Goal: Task Accomplishment & Management: Manage account settings

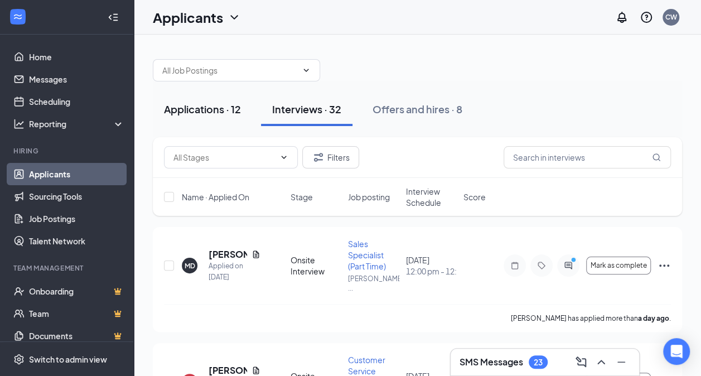
click at [224, 109] on div "Applications · 12" at bounding box center [202, 109] width 77 height 14
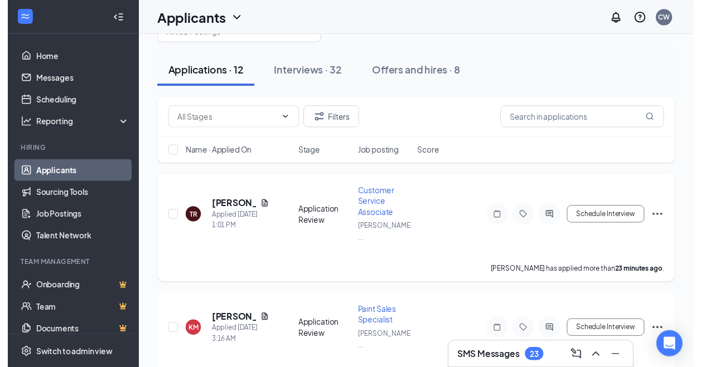
scroll to position [56, 0]
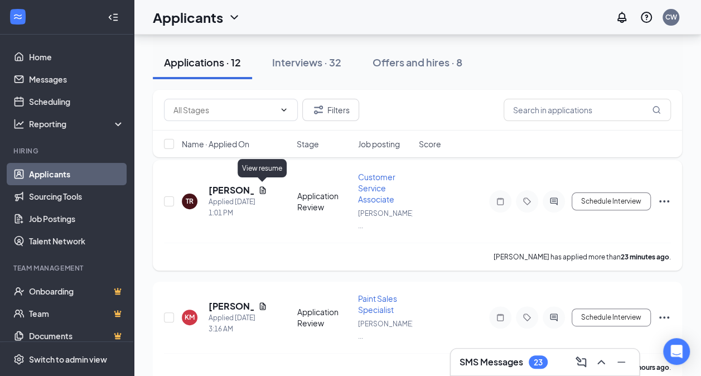
click at [261, 192] on icon "Document" at bounding box center [262, 189] width 6 height 7
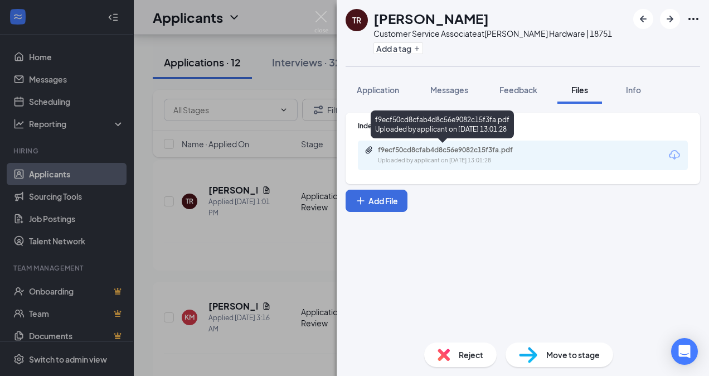
click at [449, 151] on div "f9ecf50cd8cfab4d8c56e9082c15f3fa.pdf" at bounding box center [456, 150] width 156 height 9
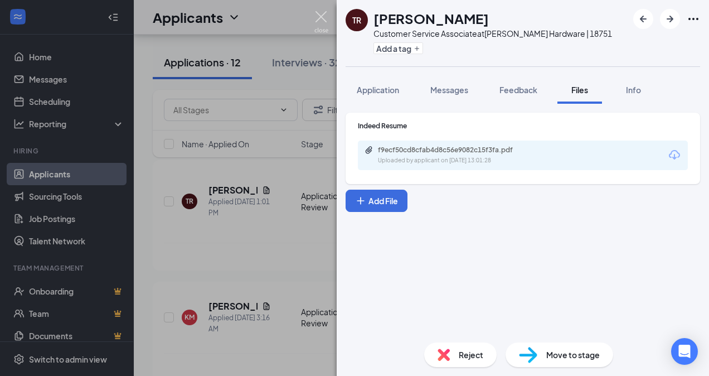
click at [323, 12] on img at bounding box center [321, 22] width 14 height 22
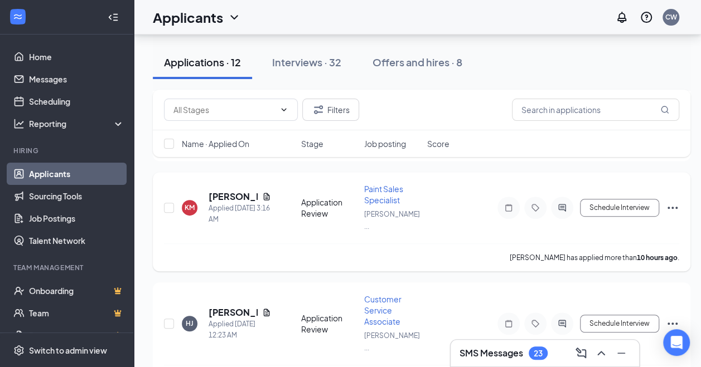
scroll to position [167, 0]
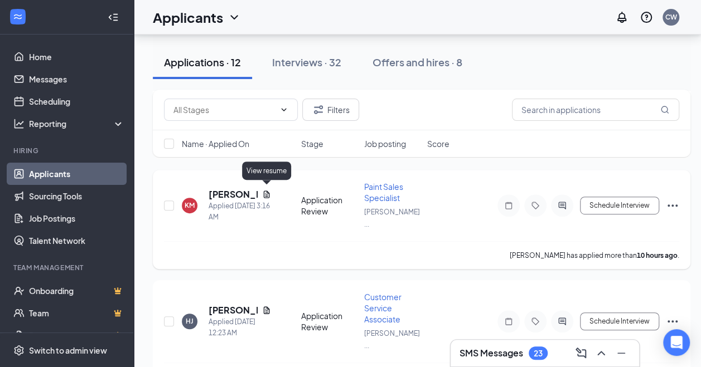
click at [265, 190] on icon "Document" at bounding box center [266, 194] width 9 height 9
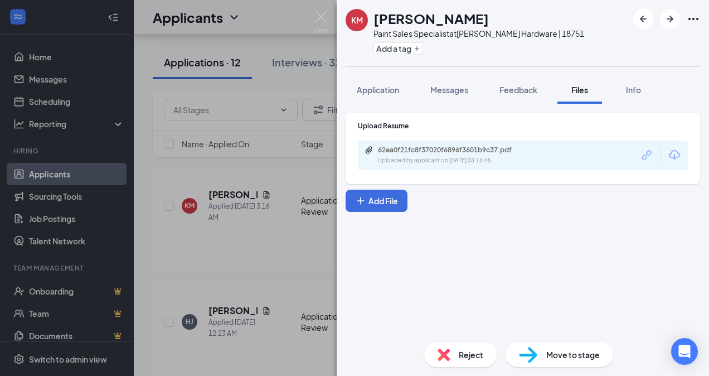
click at [417, 146] on div "62ea0f21fc8f37020f6896f3601b9c37.pdf" at bounding box center [456, 150] width 156 height 9
click at [326, 14] on img at bounding box center [321, 22] width 14 height 22
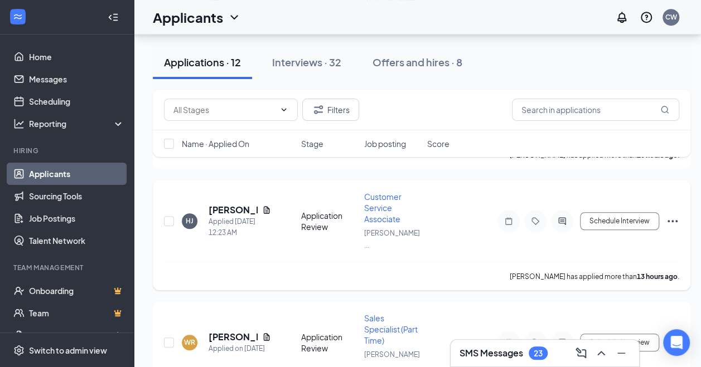
scroll to position [279, 0]
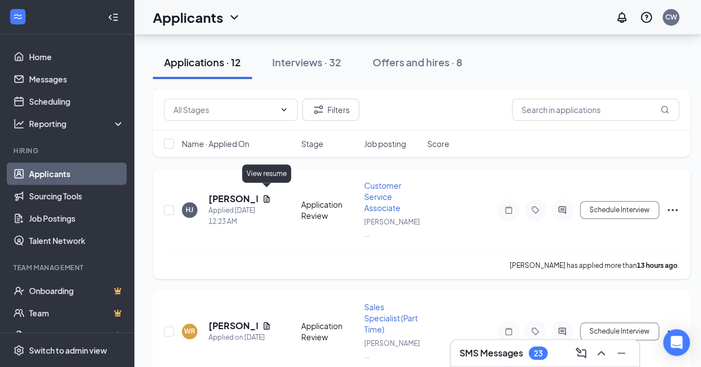
click at [269, 195] on icon "Document" at bounding box center [267, 198] width 6 height 7
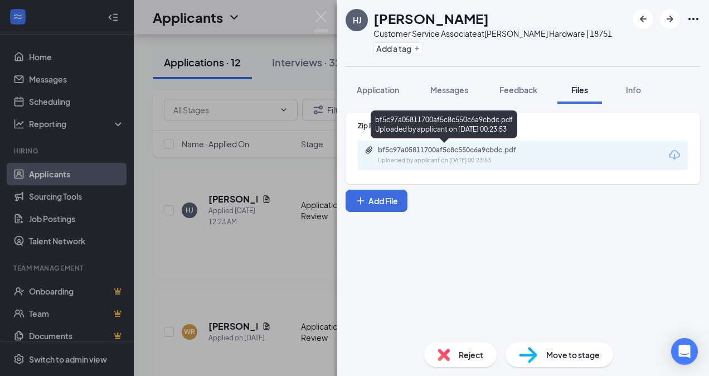
click at [433, 149] on div "bf5c97a05811700af5c8c550c6a9cbdc.pdf" at bounding box center [456, 150] width 156 height 9
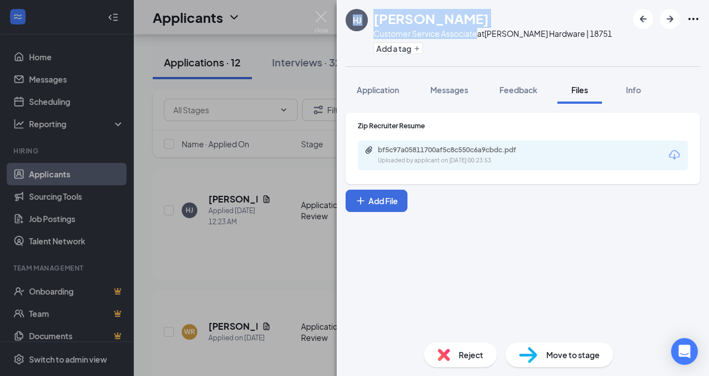
drag, startPoint x: 478, startPoint y: 35, endPoint x: 356, endPoint y: 35, distance: 122.1
click at [356, 35] on div "HJ [PERSON_NAME] Customer Service Associate at [PERSON_NAME] Hardware | 18751 A…" at bounding box center [479, 33] width 266 height 49
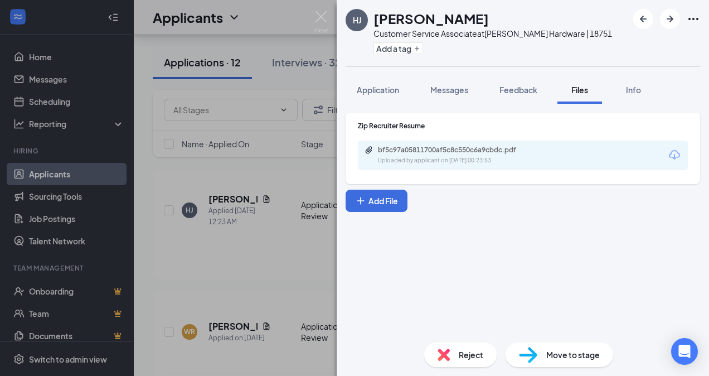
drag, startPoint x: 356, startPoint y: 35, endPoint x: 455, endPoint y: 54, distance: 100.4
click at [455, 54] on div "Add a tag" at bounding box center [493, 48] width 239 height 18
click at [321, 18] on img at bounding box center [321, 22] width 14 height 22
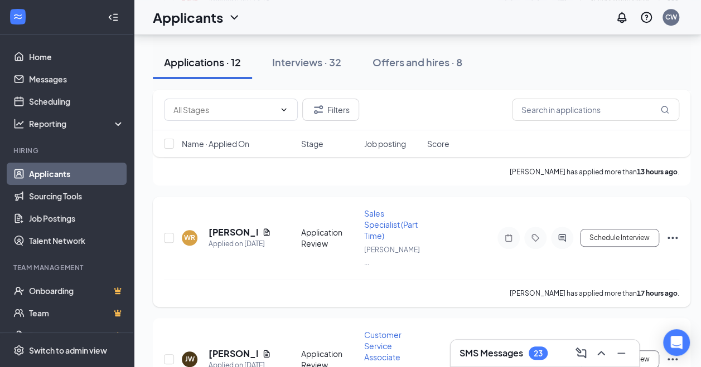
scroll to position [390, 0]
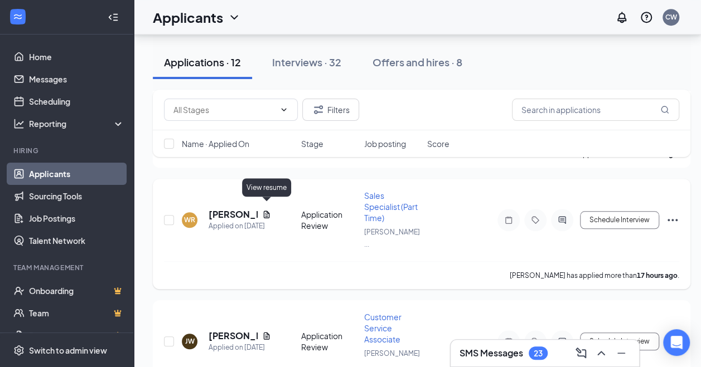
click at [269, 211] on icon "Document" at bounding box center [267, 214] width 6 height 7
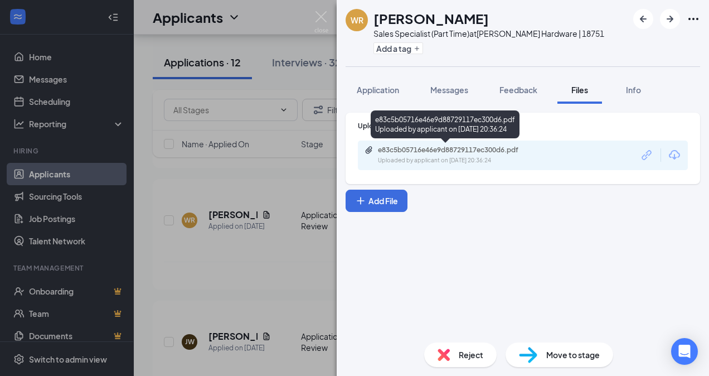
click at [480, 148] on div "e83c5b05716e46e9d88729117ec300d6.pdf" at bounding box center [456, 150] width 156 height 9
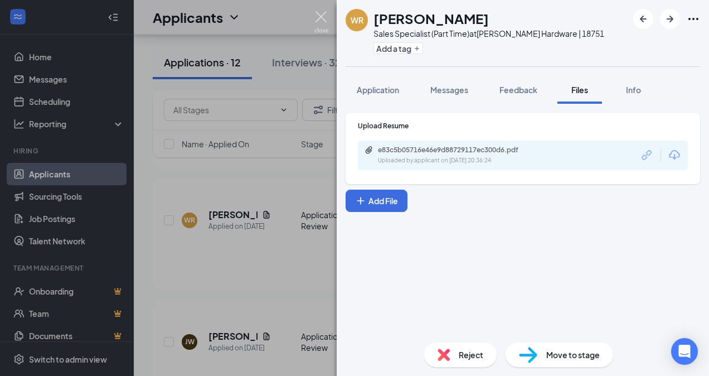
drag, startPoint x: 322, startPoint y: 13, endPoint x: 317, endPoint y: 35, distance: 21.9
click at [323, 13] on img at bounding box center [321, 22] width 14 height 22
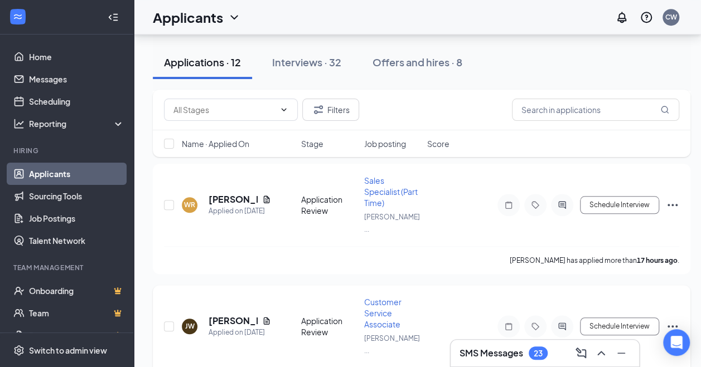
scroll to position [557, 0]
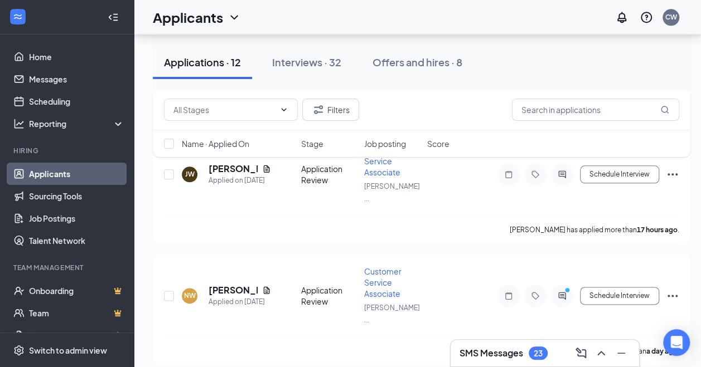
click at [268, 159] on div "Filters Name · Applied On Stage Job posting Score" at bounding box center [421, 129] width 537 height 79
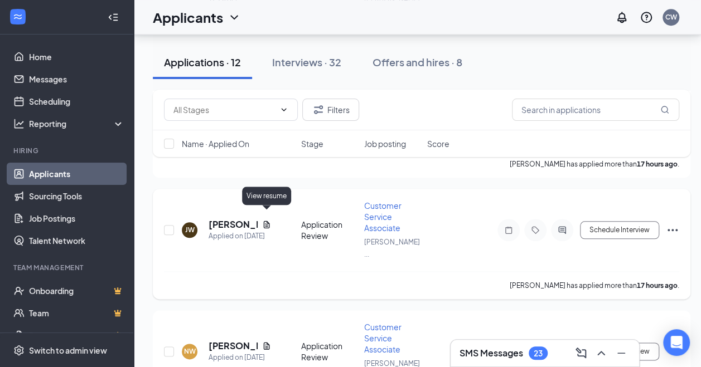
click at [265, 221] on icon "Document" at bounding box center [267, 224] width 6 height 7
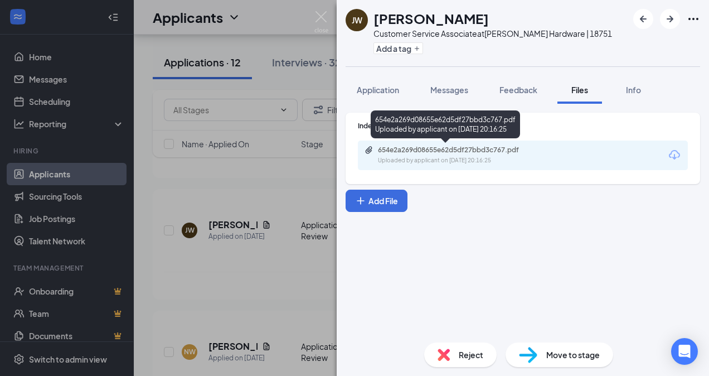
click at [445, 147] on div "654e2a269d08655e62d5df27bbd3c767.pdf" at bounding box center [456, 150] width 156 height 9
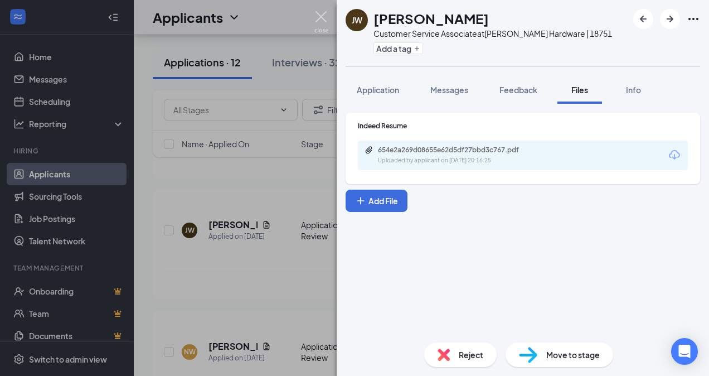
click at [326, 17] on img at bounding box center [321, 22] width 14 height 22
